Goal: Task Accomplishment & Management: Manage account settings

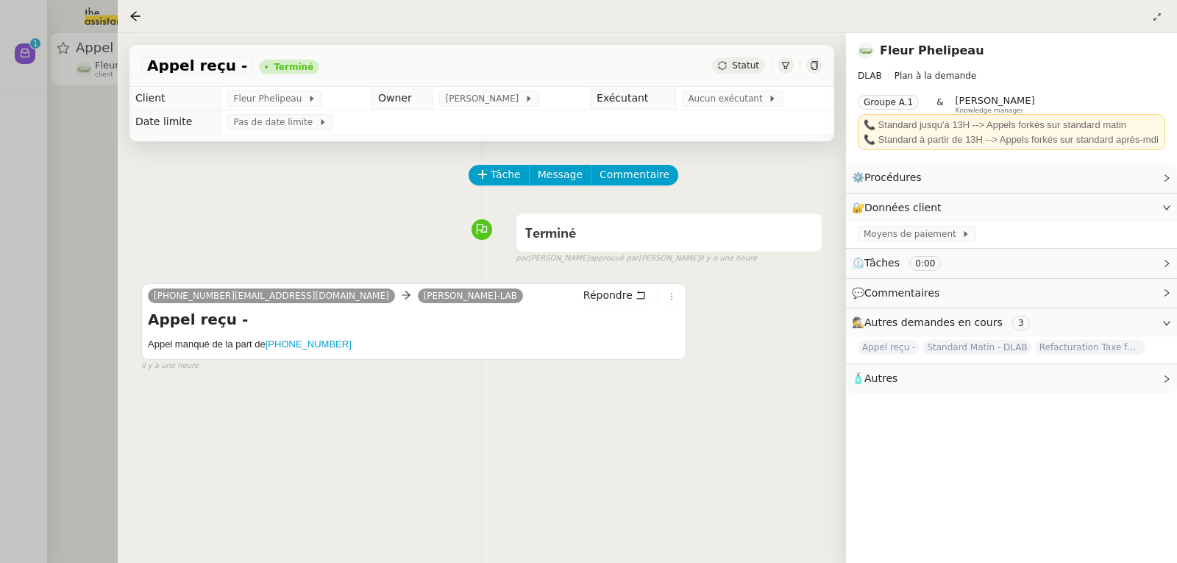
click at [77, 156] on div at bounding box center [588, 281] width 1177 height 563
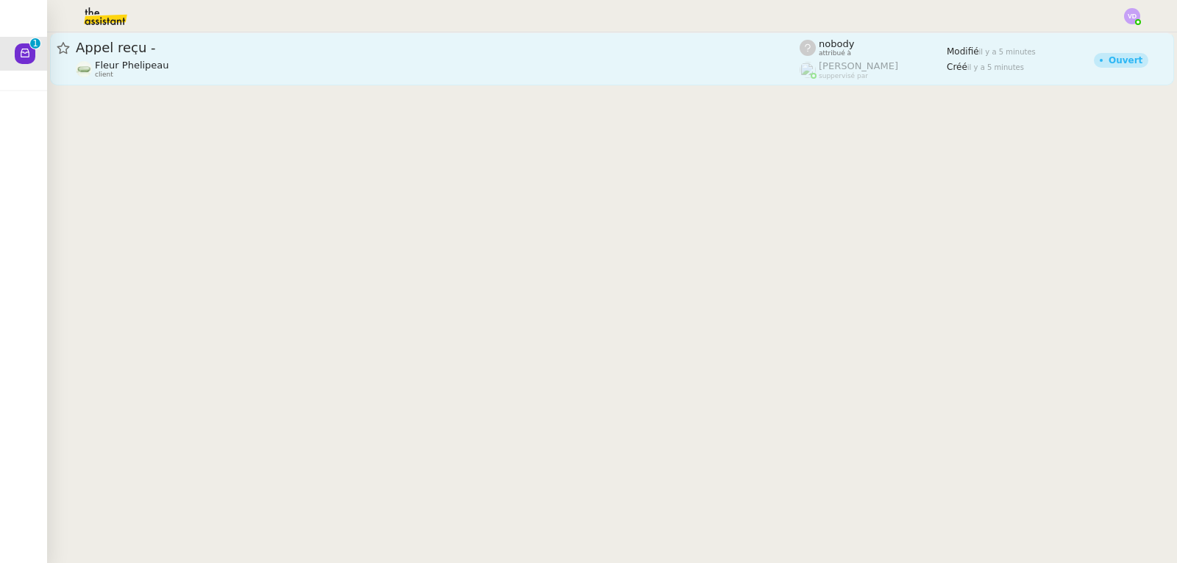
click at [213, 72] on div "Fleur Phelipeau client" at bounding box center [438, 69] width 724 height 19
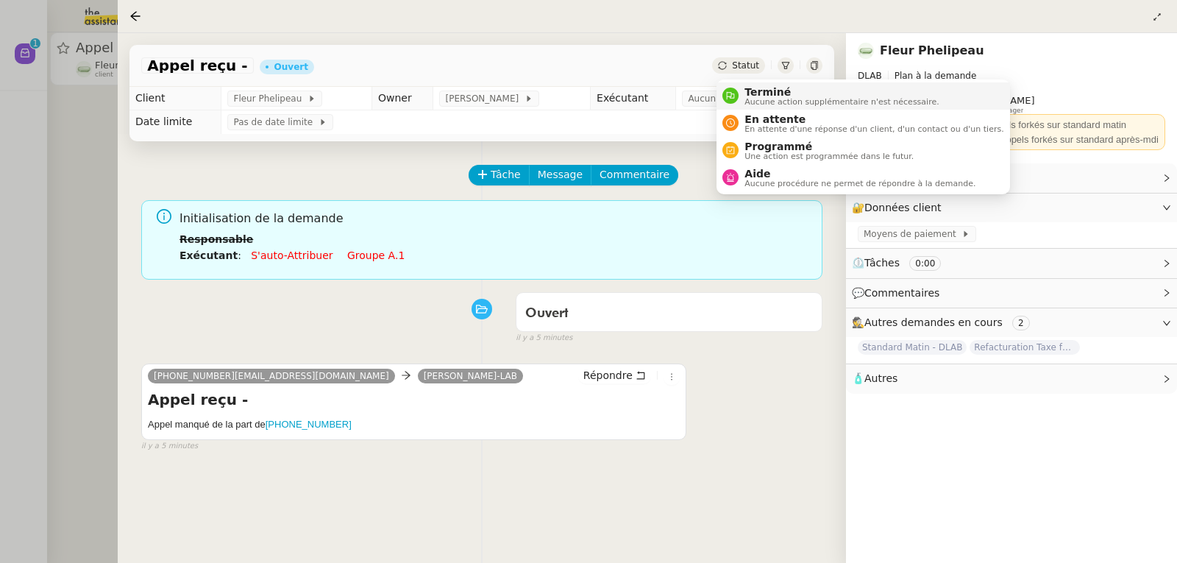
click at [752, 88] on span "Terminé" at bounding box center [841, 92] width 194 height 12
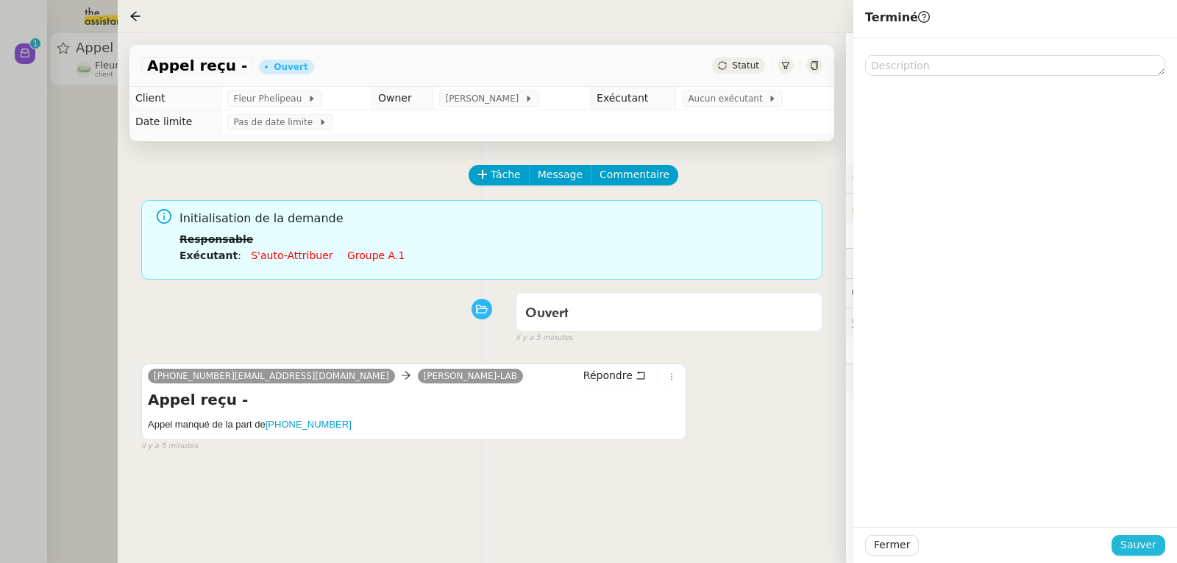
click at [1136, 543] on span "Sauver" at bounding box center [1138, 544] width 36 height 17
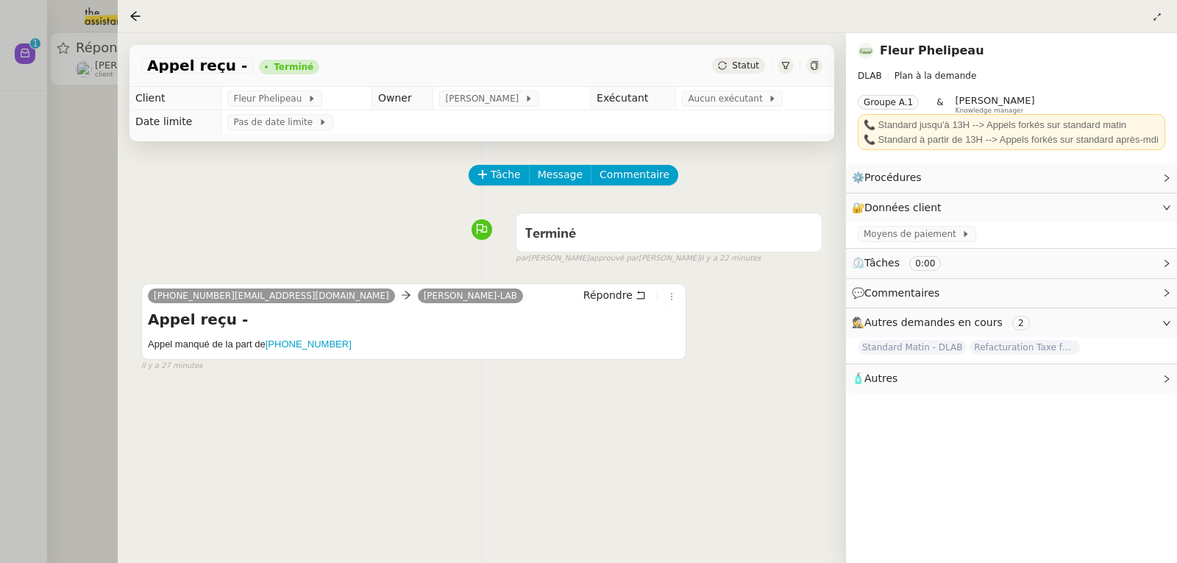
click at [99, 160] on div at bounding box center [588, 281] width 1177 height 563
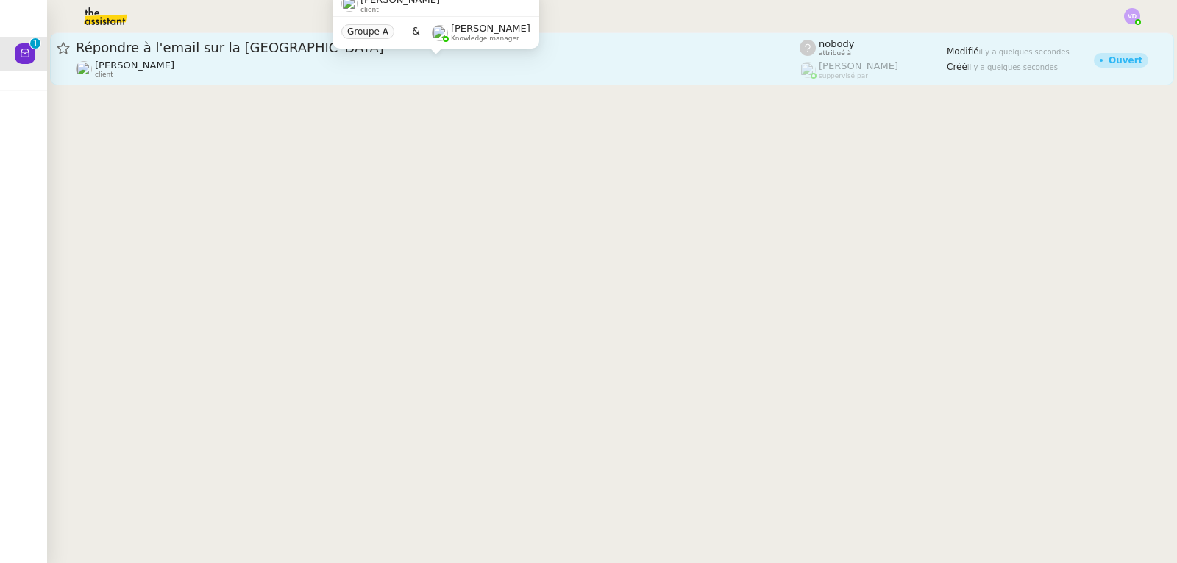
click at [261, 66] on div "[PERSON_NAME] client" at bounding box center [438, 69] width 724 height 19
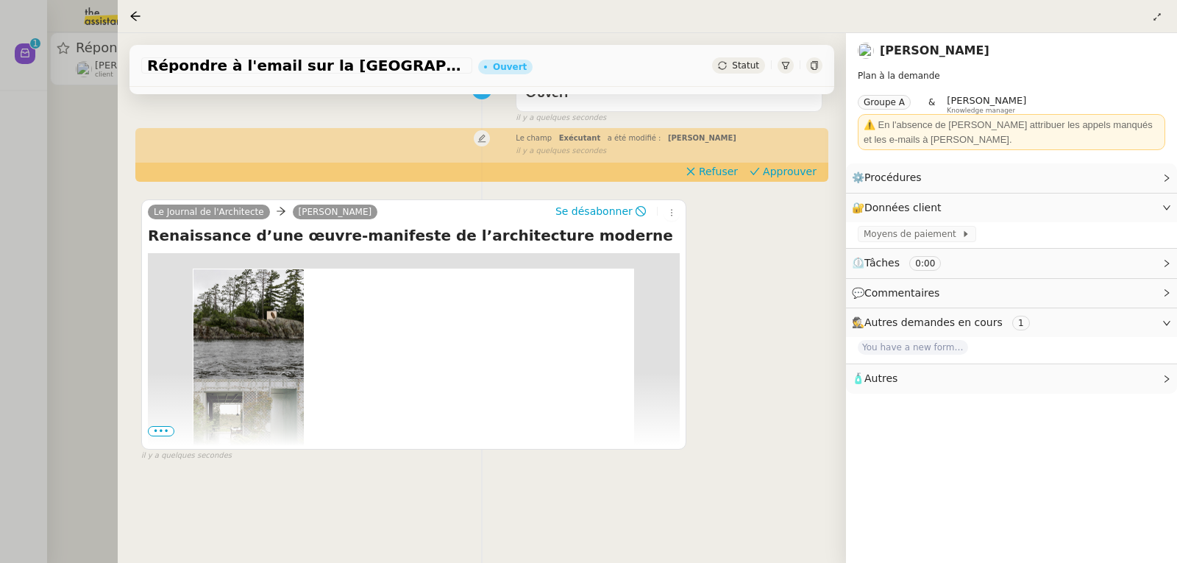
scroll to position [147, 0]
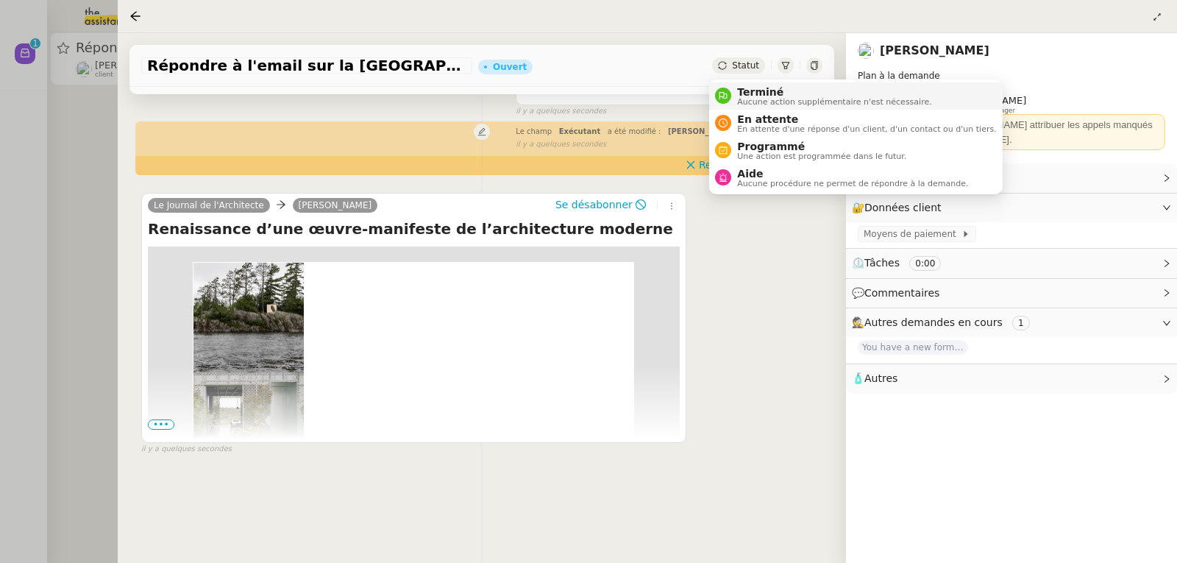
click at [749, 98] on span "Aucune action supplémentaire n'est nécessaire." at bounding box center [834, 102] width 194 height 8
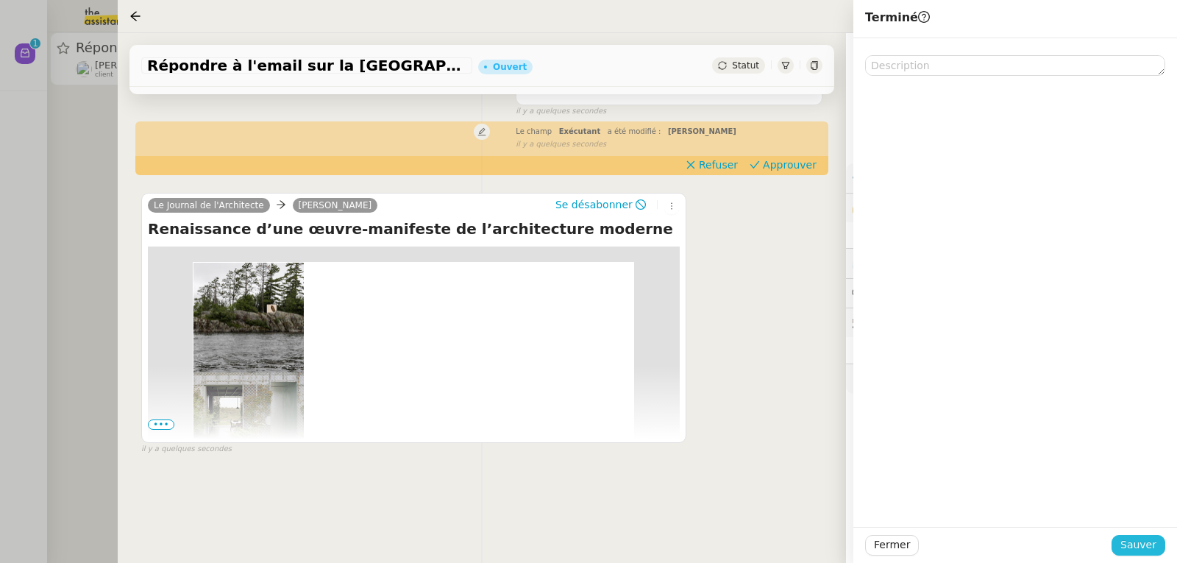
click at [1138, 550] on span "Sauver" at bounding box center [1138, 544] width 36 height 17
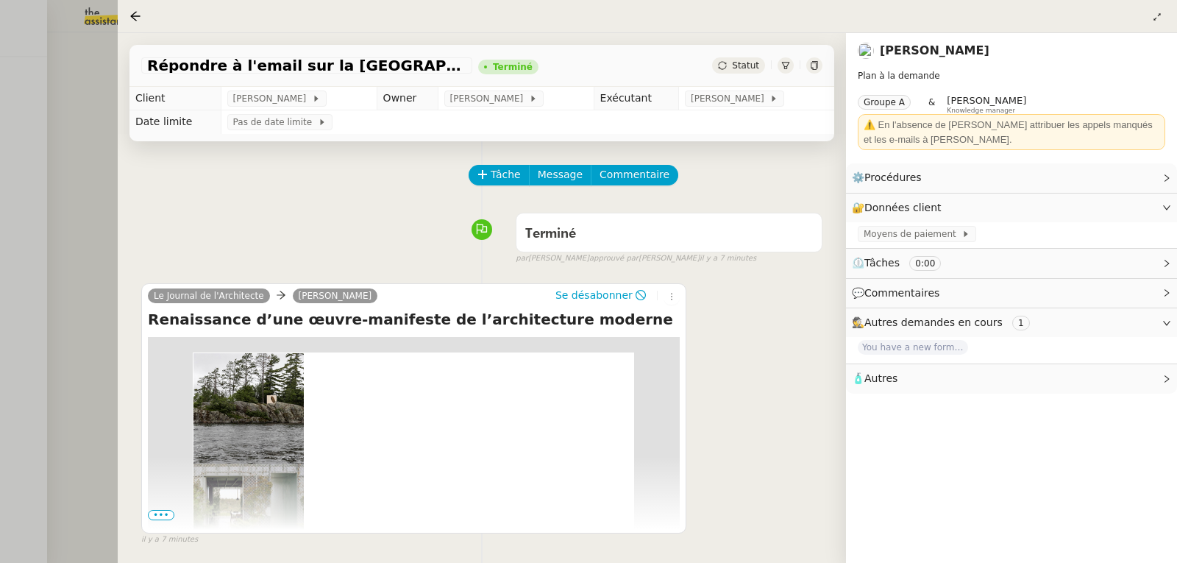
drag, startPoint x: 150, startPoint y: 521, endPoint x: 171, endPoint y: 519, distance: 20.7
click at [150, 520] on span "•••" at bounding box center [161, 515] width 26 height 10
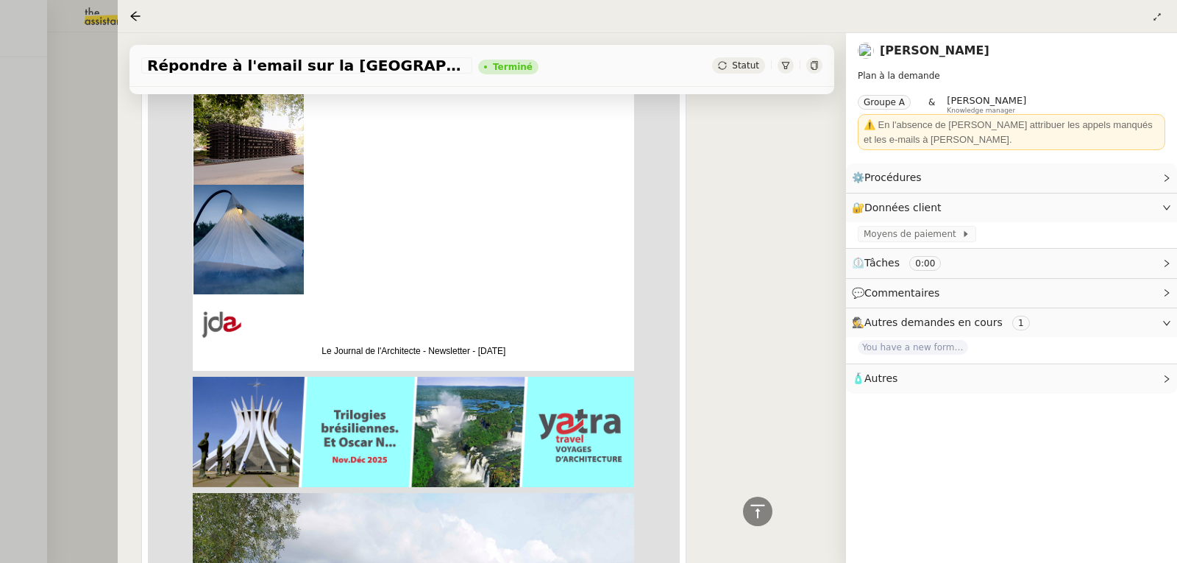
scroll to position [294, 0]
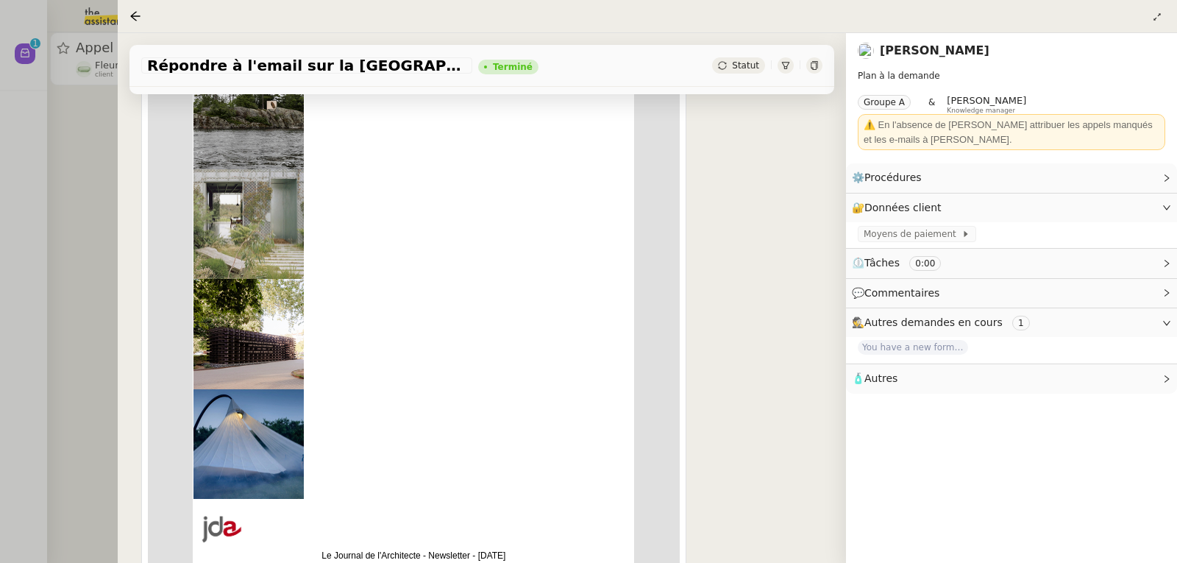
click at [67, 171] on div at bounding box center [588, 281] width 1177 height 563
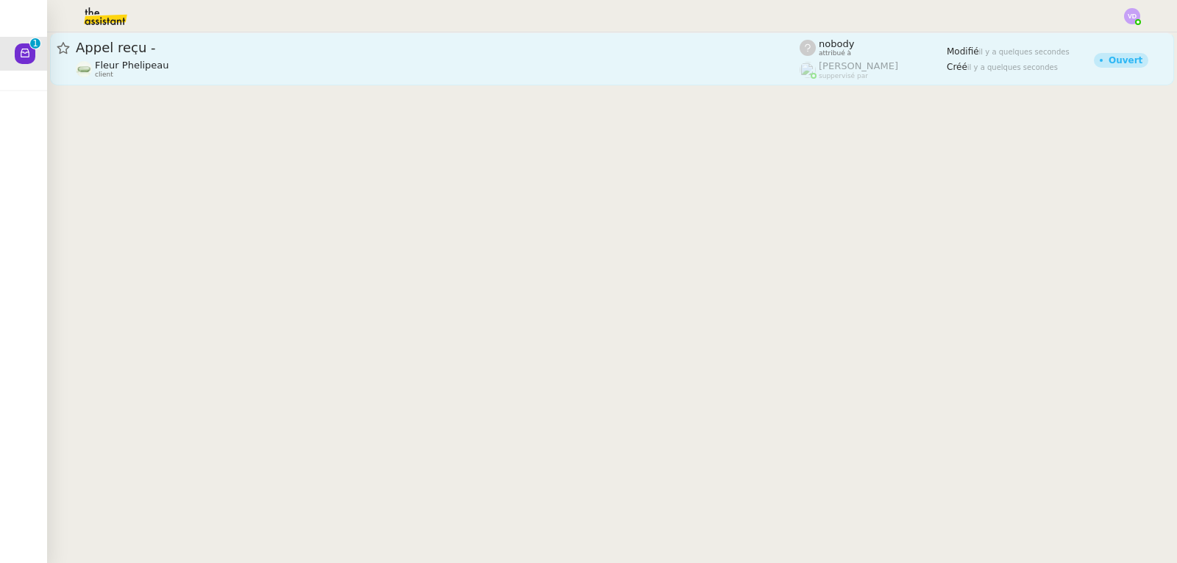
click at [166, 62] on div "Fleur Phelipeau client" at bounding box center [438, 69] width 724 height 19
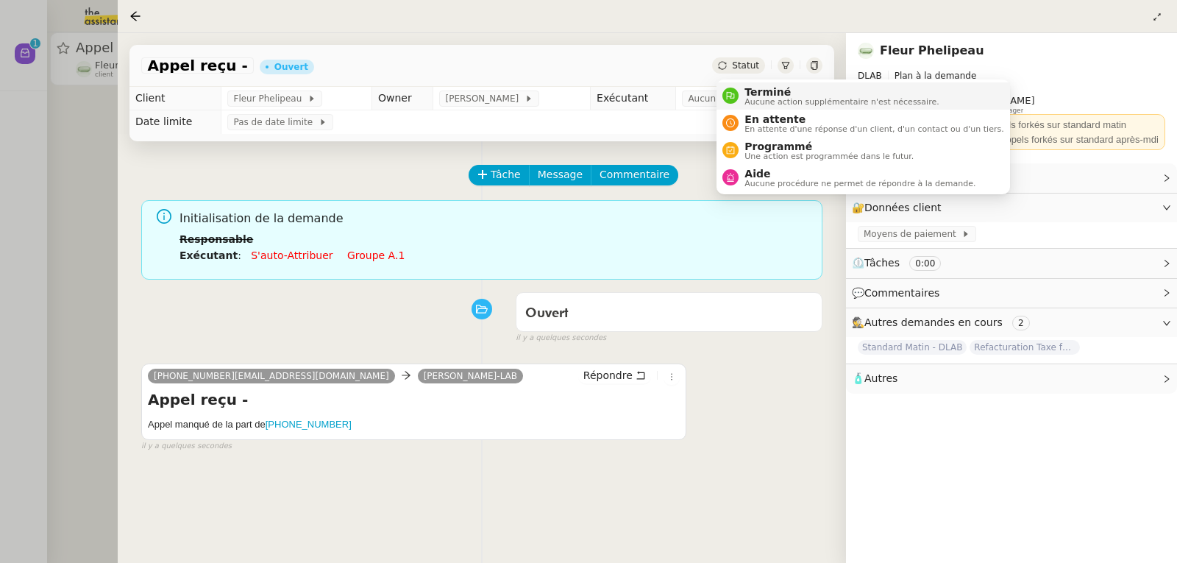
click at [757, 93] on span "Terminé" at bounding box center [841, 92] width 194 height 12
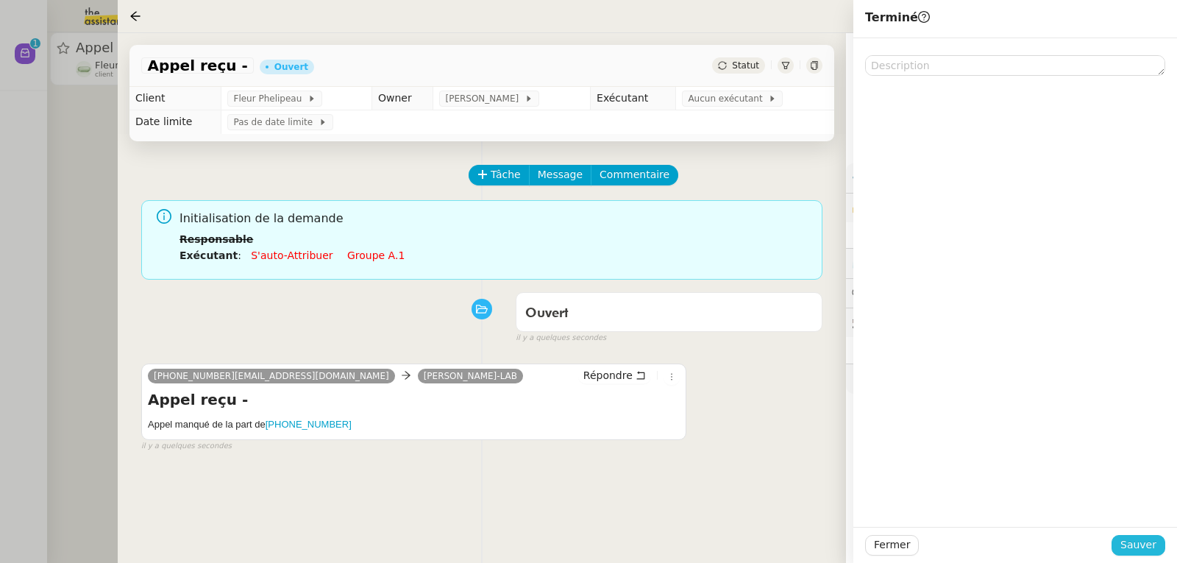
click at [1135, 549] on span "Sauver" at bounding box center [1138, 544] width 36 height 17
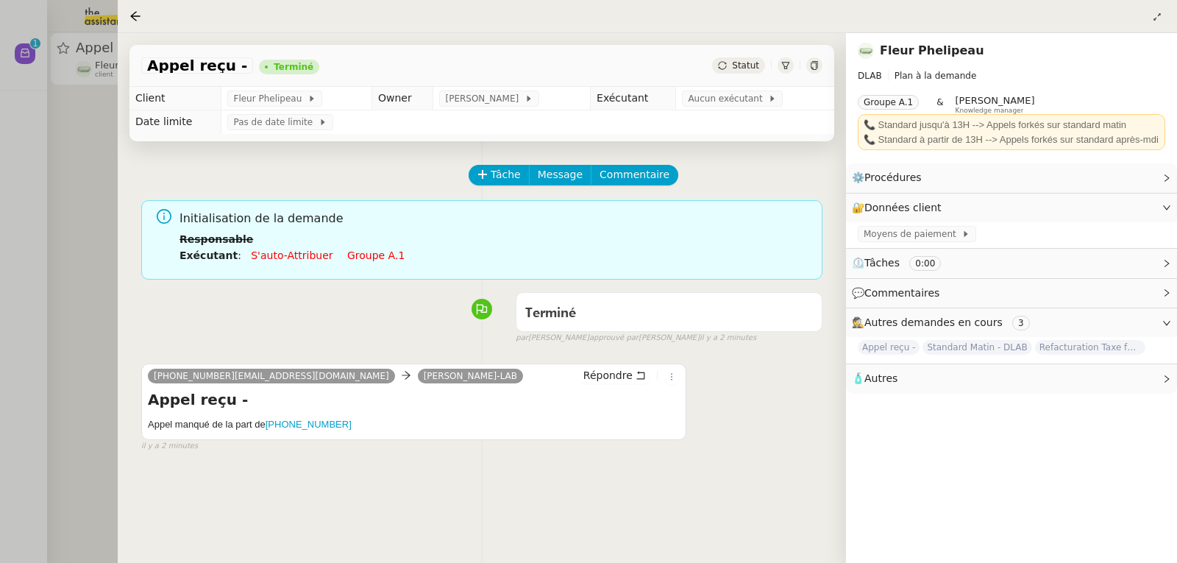
click at [46, 104] on div at bounding box center [588, 281] width 1177 height 563
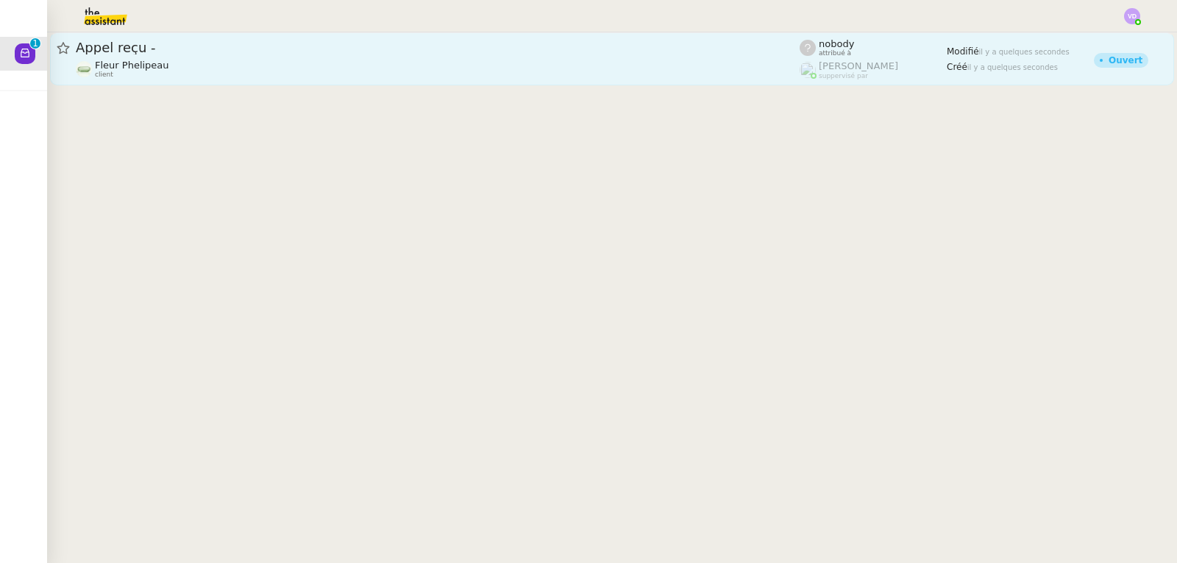
click at [154, 71] on span "Fleur Phelipeau" at bounding box center [132, 65] width 74 height 11
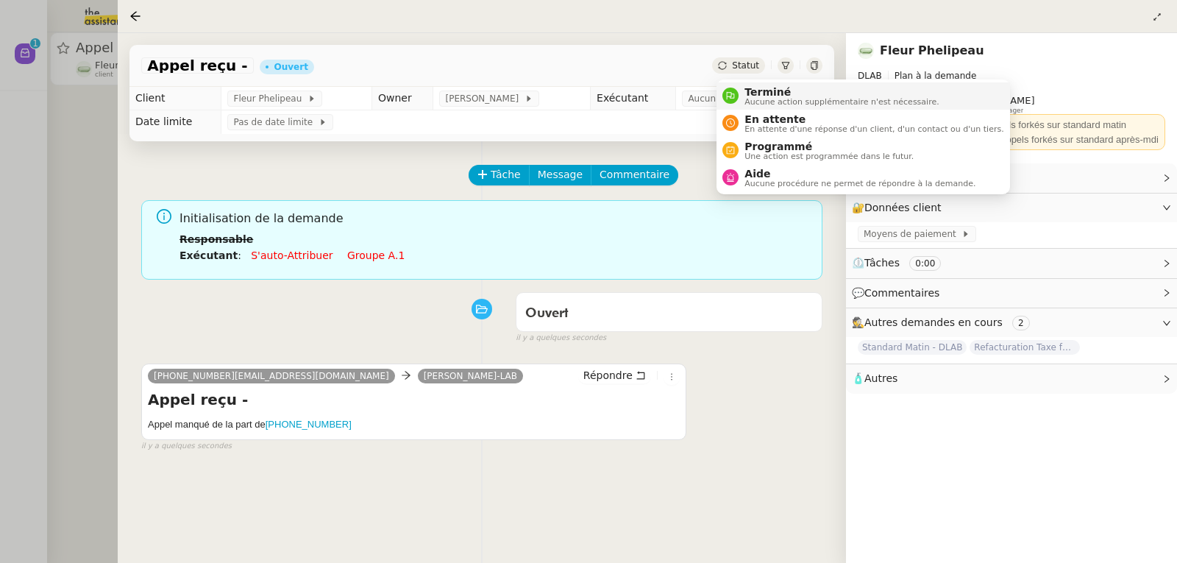
click at [746, 89] on span "Terminé" at bounding box center [841, 92] width 194 height 12
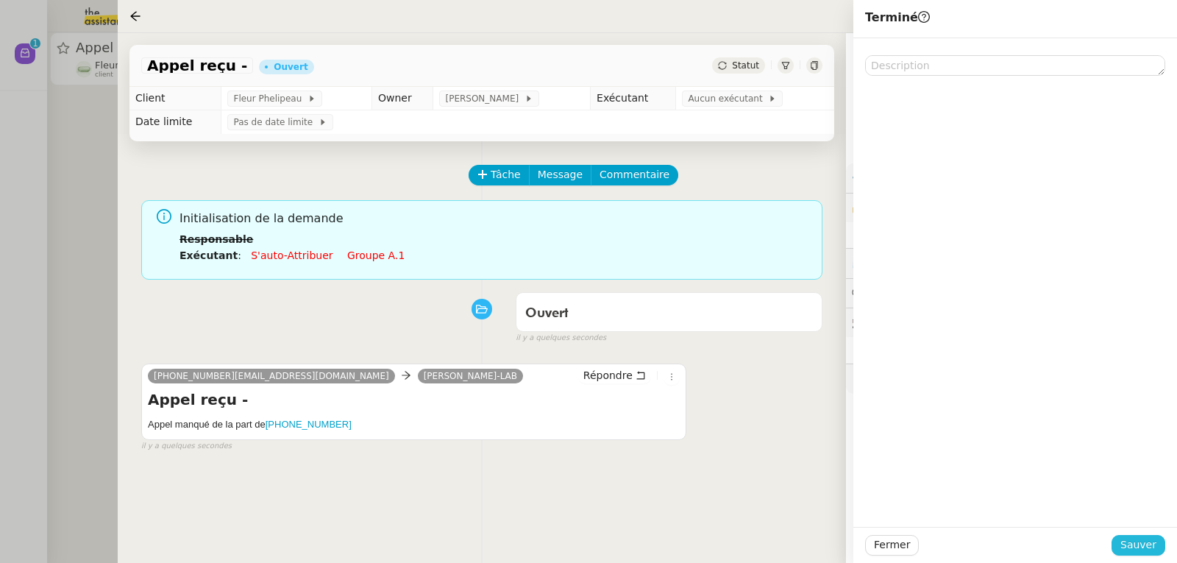
click at [1137, 547] on span "Sauver" at bounding box center [1138, 544] width 36 height 17
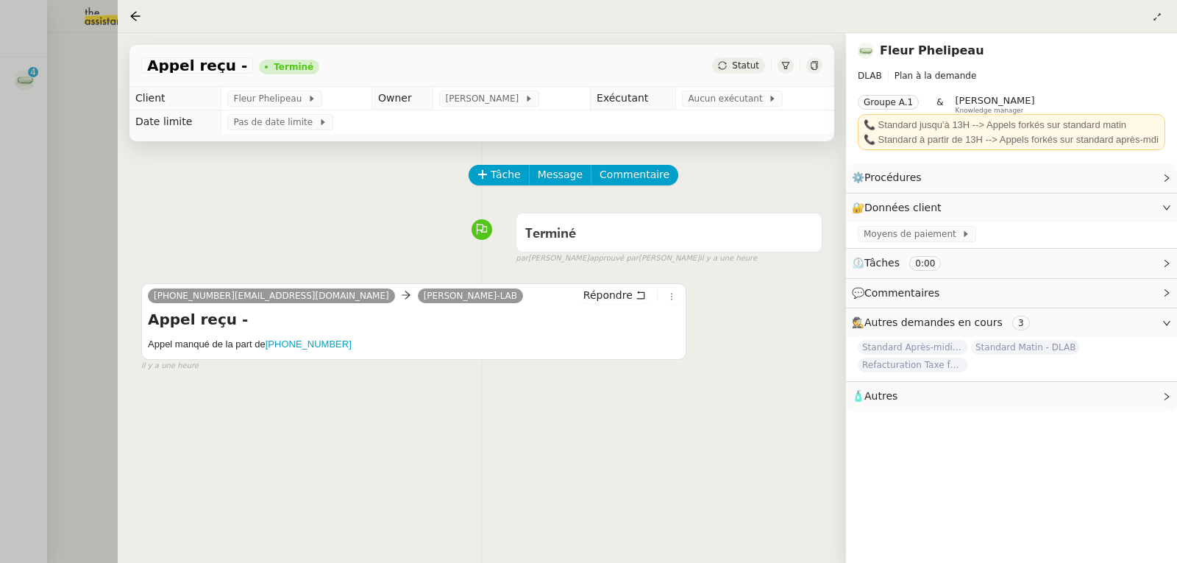
click at [71, 191] on div at bounding box center [588, 281] width 1177 height 563
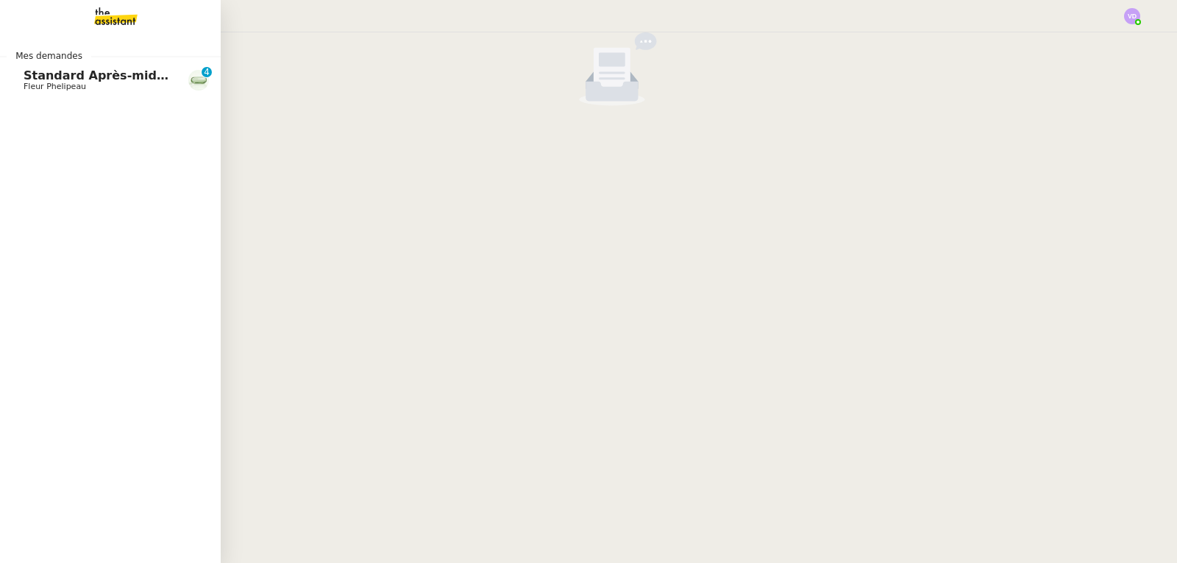
click at [36, 78] on span "Standard Après-midi - DLAB" at bounding box center [116, 75] width 185 height 14
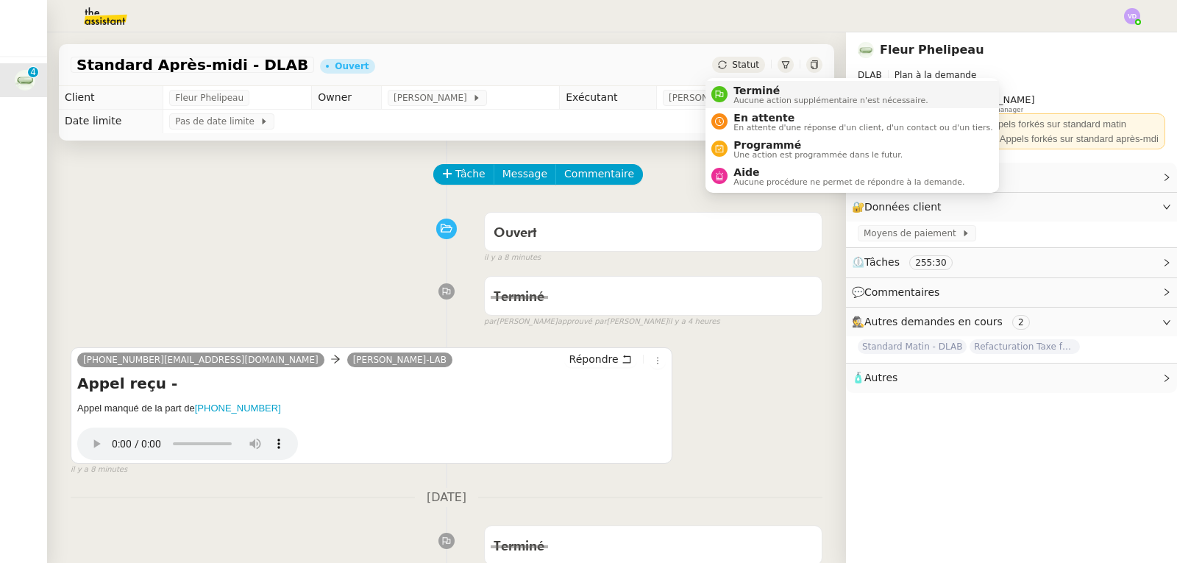
click at [738, 96] on span "Aucune action supplémentaire n'est nécessaire." at bounding box center [830, 100] width 194 height 8
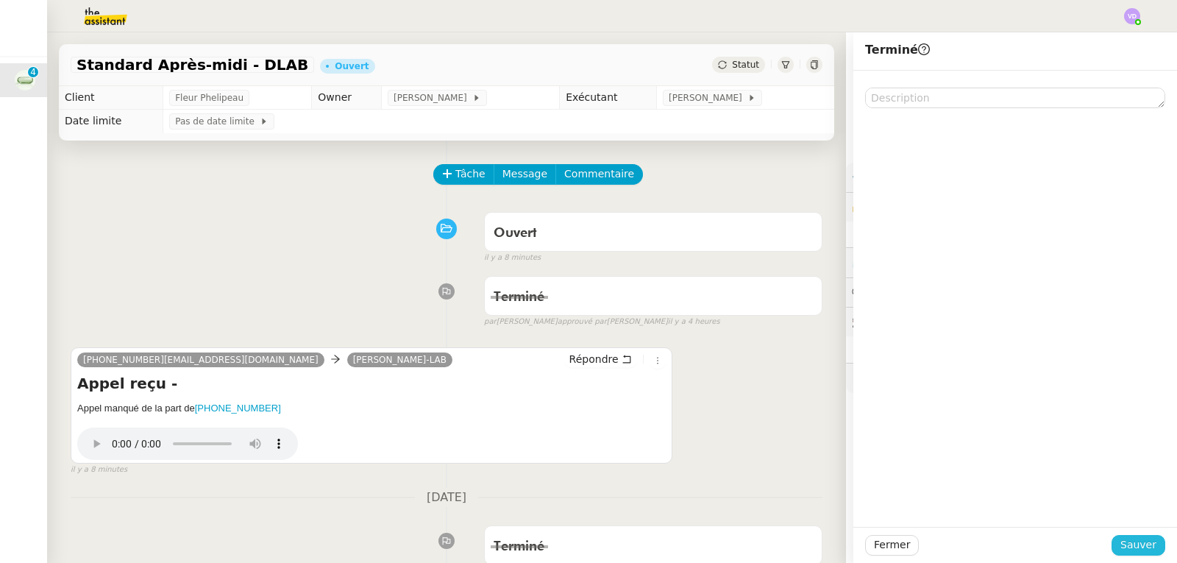
click at [1138, 552] on span "Sauver" at bounding box center [1138, 544] width 36 height 17
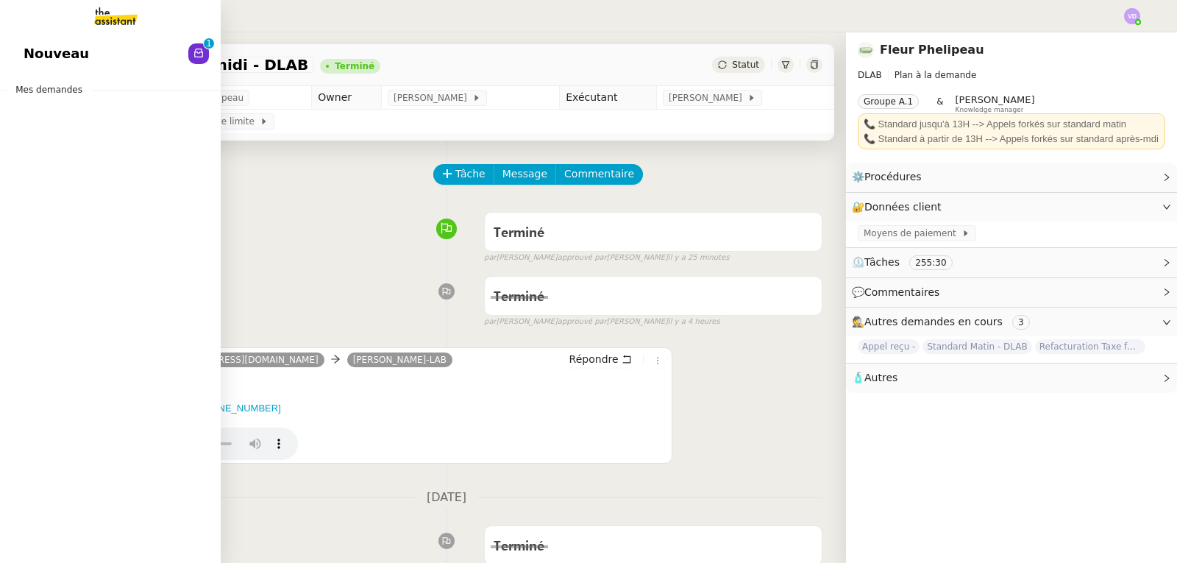
click at [21, 45] on link "Nouveau 0 1 2 3 4 5 6 7 8 9" at bounding box center [110, 54] width 221 height 34
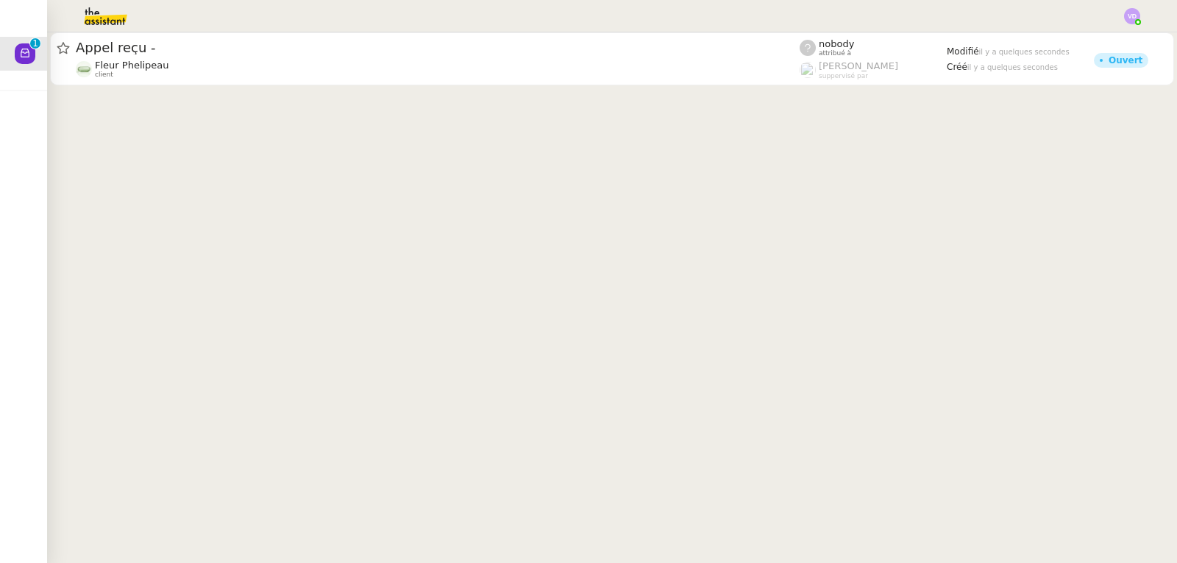
click at [493, 85] on div at bounding box center [611, 60] width 1129 height 56
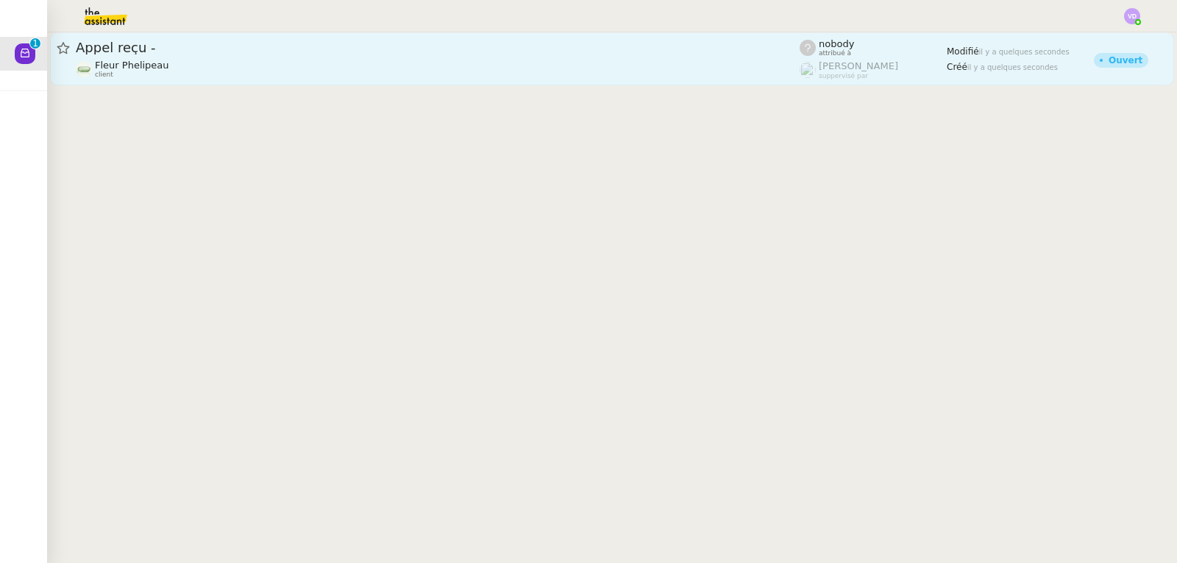
click at [526, 76] on div "Fleur Phelipeau client" at bounding box center [438, 69] width 724 height 19
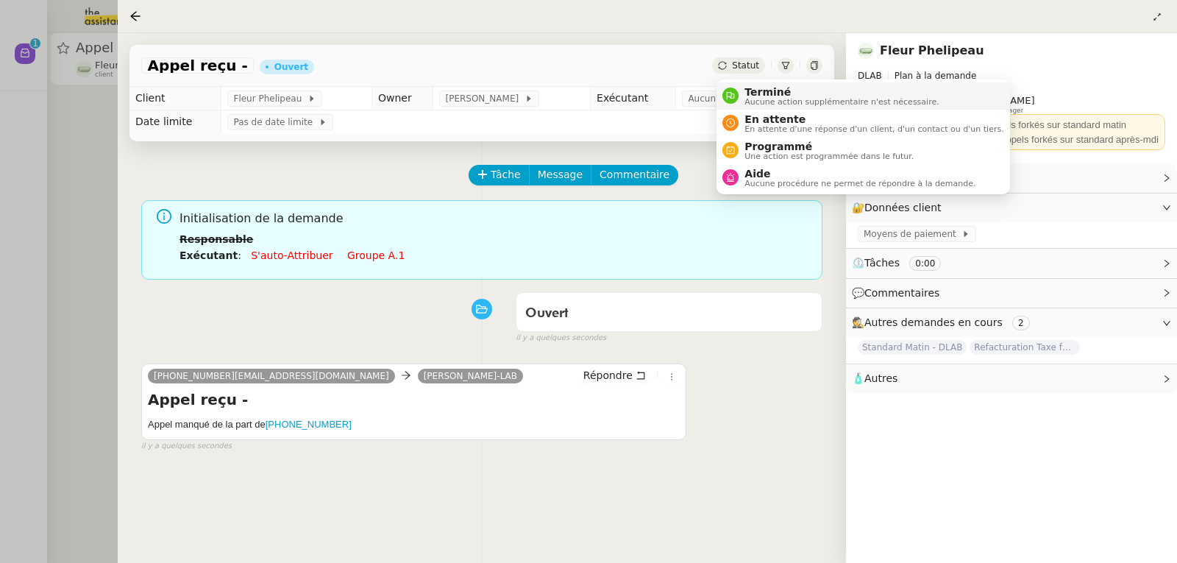
click at [751, 84] on li "Terminé Aucune action supplémentaire n'est nécessaire." at bounding box center [862, 95] width 293 height 27
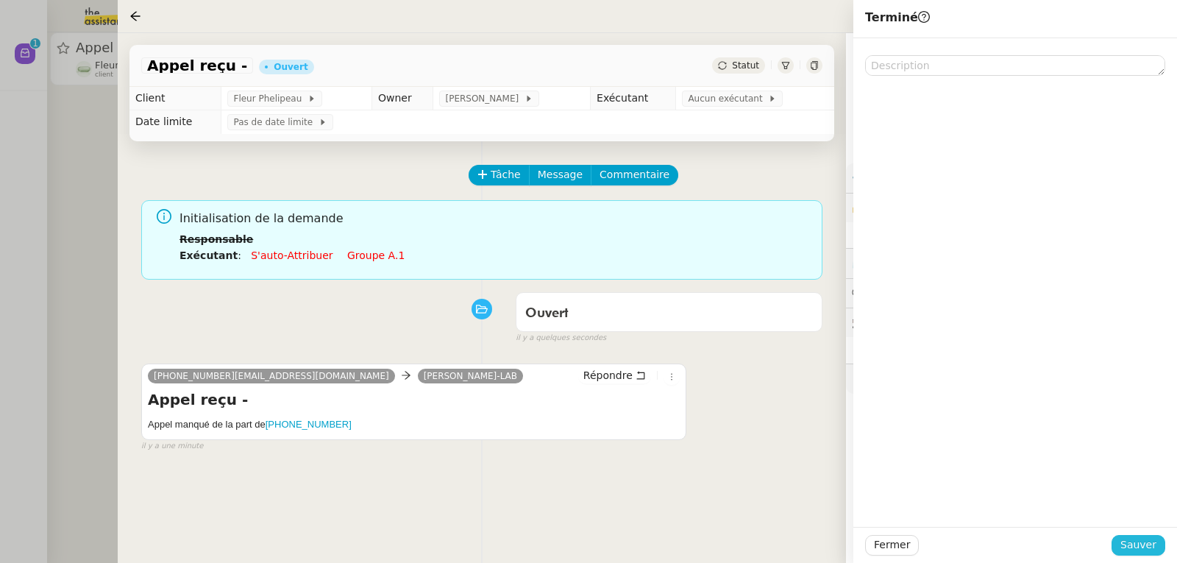
click at [1132, 546] on span "Sauver" at bounding box center [1138, 544] width 36 height 17
